Goal: Task Accomplishment & Management: Manage account settings

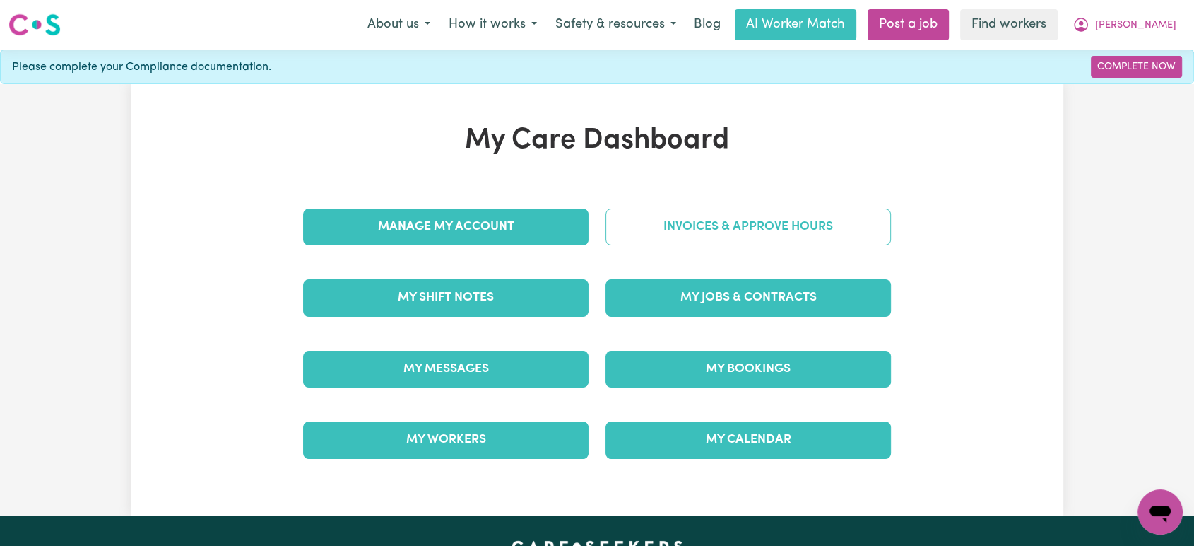
click at [685, 220] on link "Invoices & Approve Hours" at bounding box center [748, 226] width 285 height 37
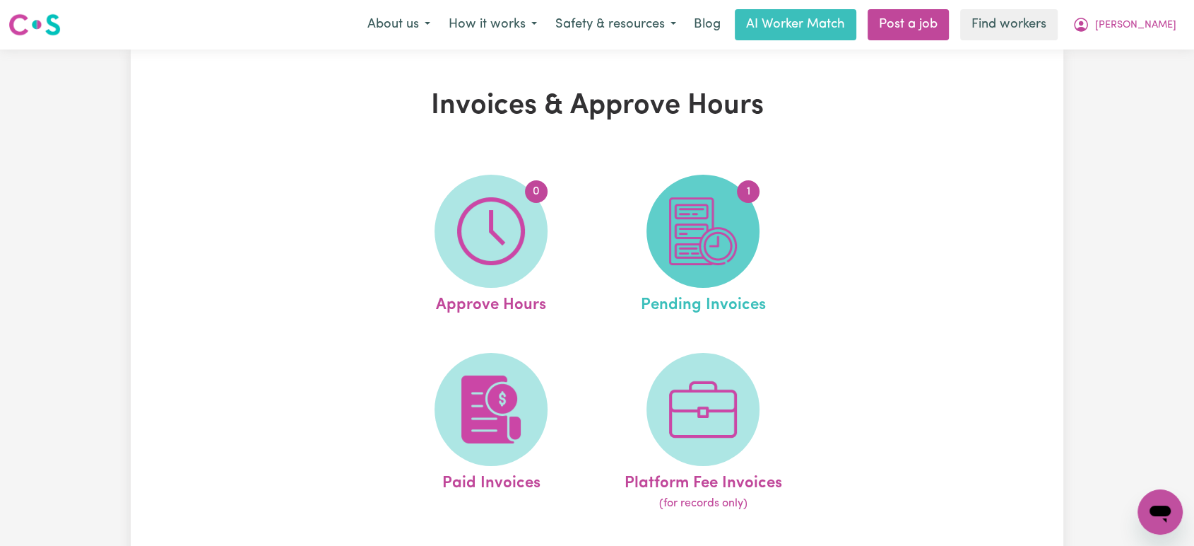
click at [711, 239] on img at bounding box center [703, 231] width 68 height 68
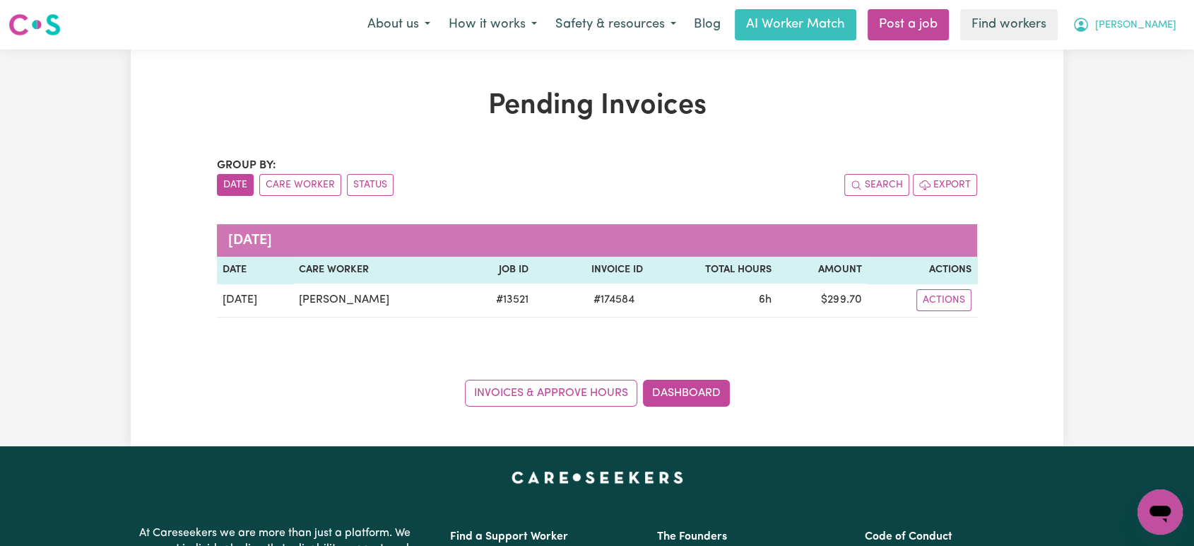
click at [1152, 30] on span "[PERSON_NAME]" at bounding box center [1135, 26] width 81 height 16
click at [1146, 54] on link "My Dashboard" at bounding box center [1129, 55] width 112 height 27
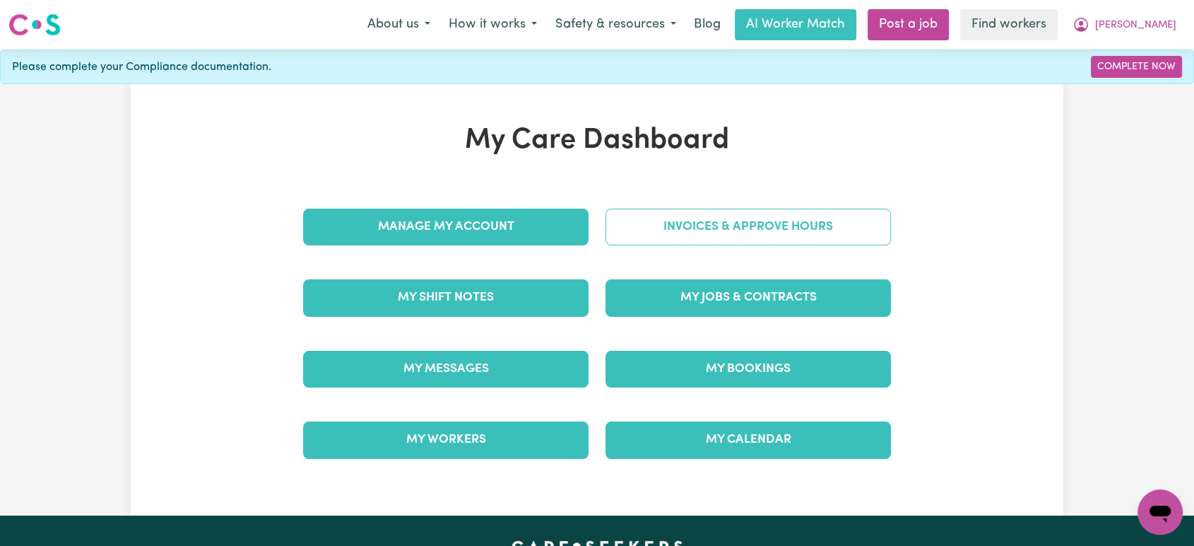
click at [712, 232] on link "Invoices & Approve Hours" at bounding box center [748, 226] width 285 height 37
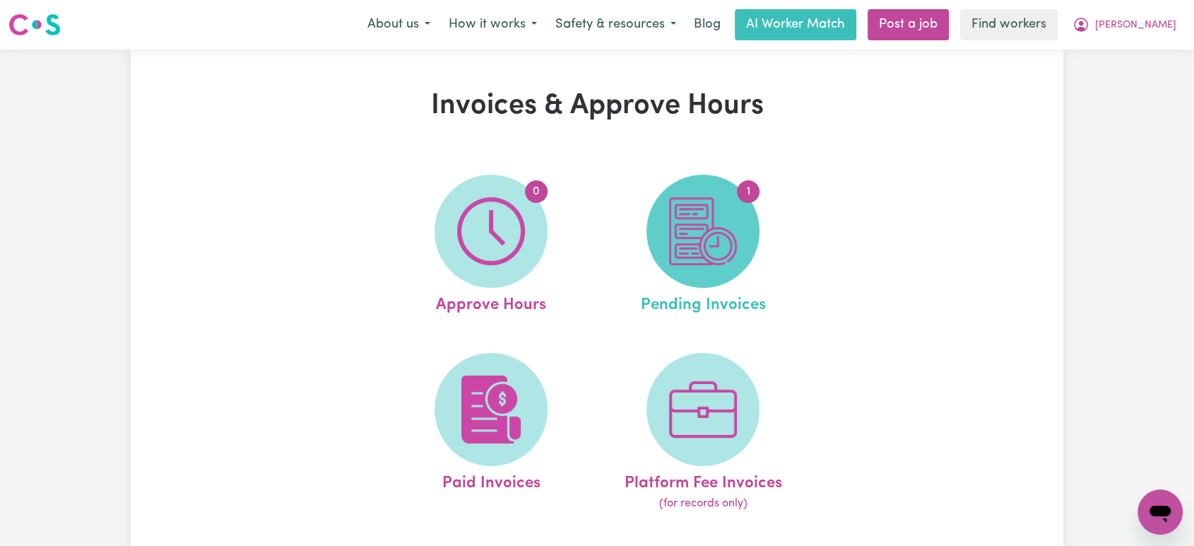
click at [673, 223] on img at bounding box center [703, 231] width 68 height 68
